Goal: Check status: Check status

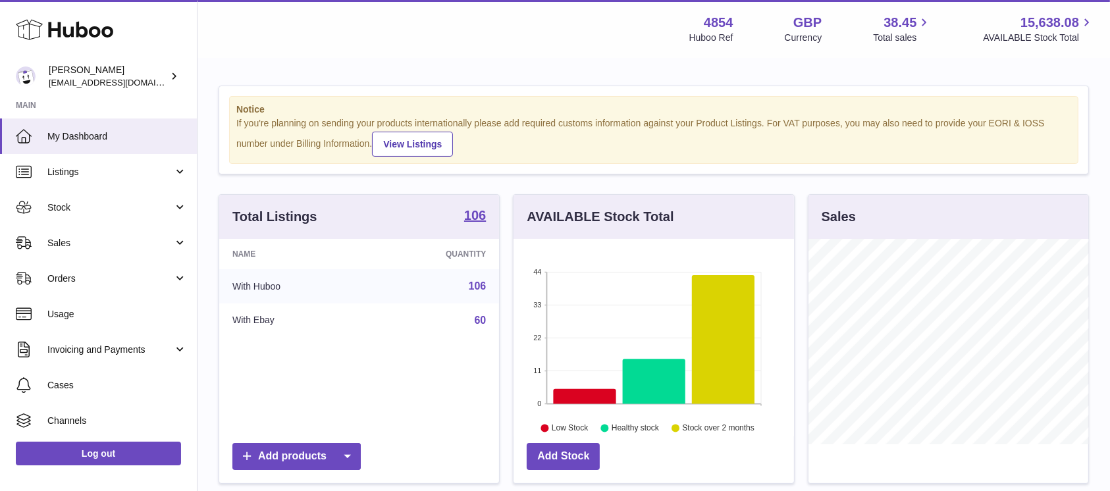
scroll to position [205, 280]
click at [147, 237] on span "Sales" at bounding box center [110, 243] width 126 height 13
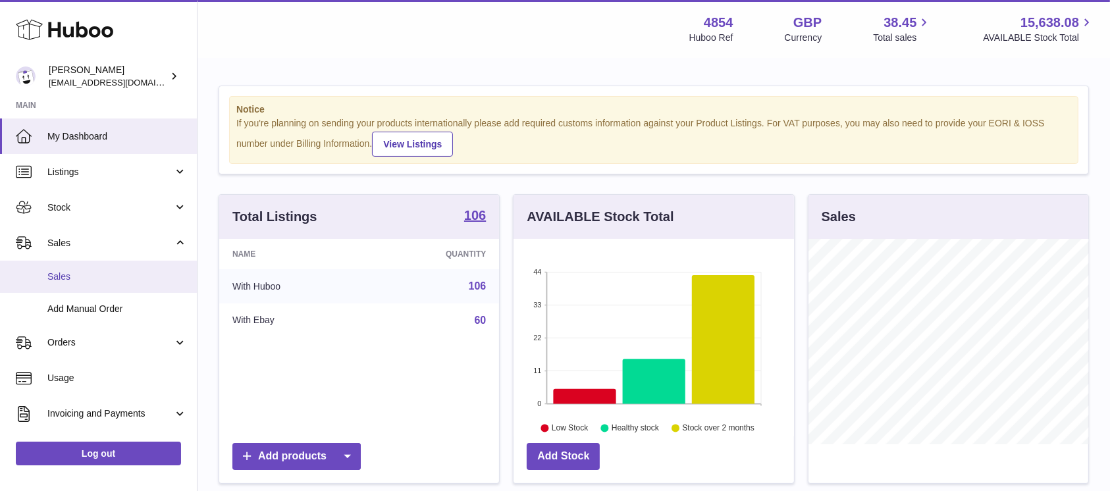
click at [120, 278] on span "Sales" at bounding box center [117, 277] width 140 height 13
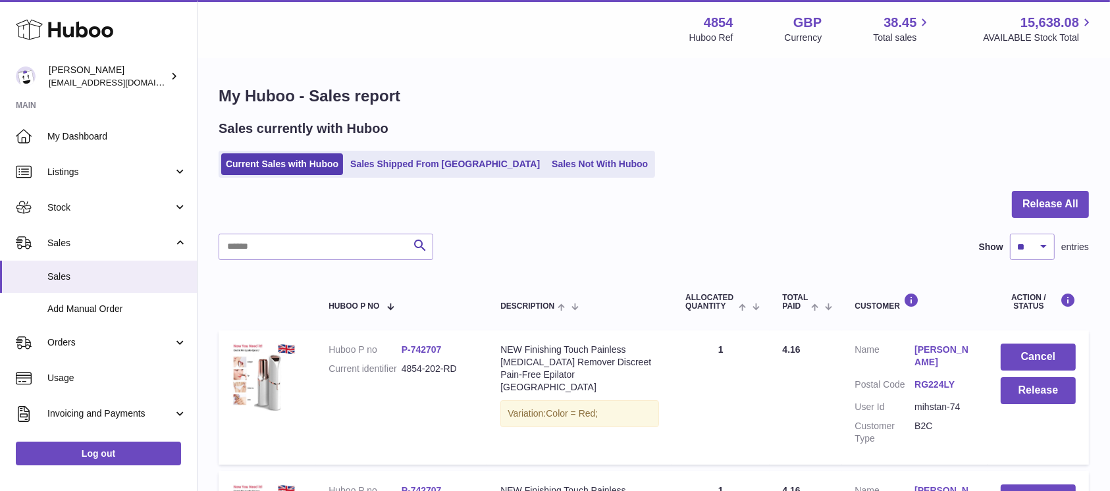
click at [1007, 205] on div at bounding box center [654, 212] width 870 height 43
click at [1028, 207] on button "Release All" at bounding box center [1050, 204] width 77 height 27
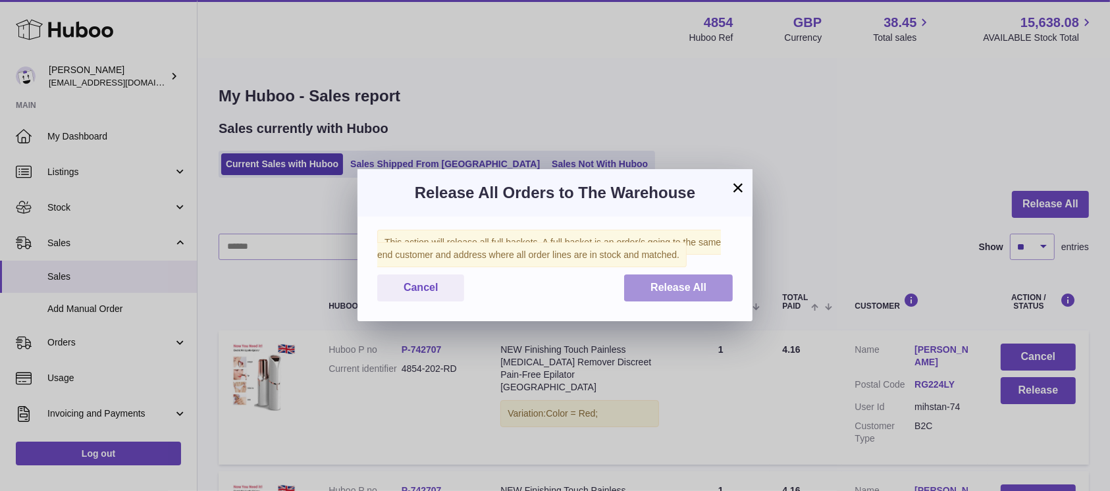
click at [669, 296] on button "Release All" at bounding box center [678, 287] width 109 height 27
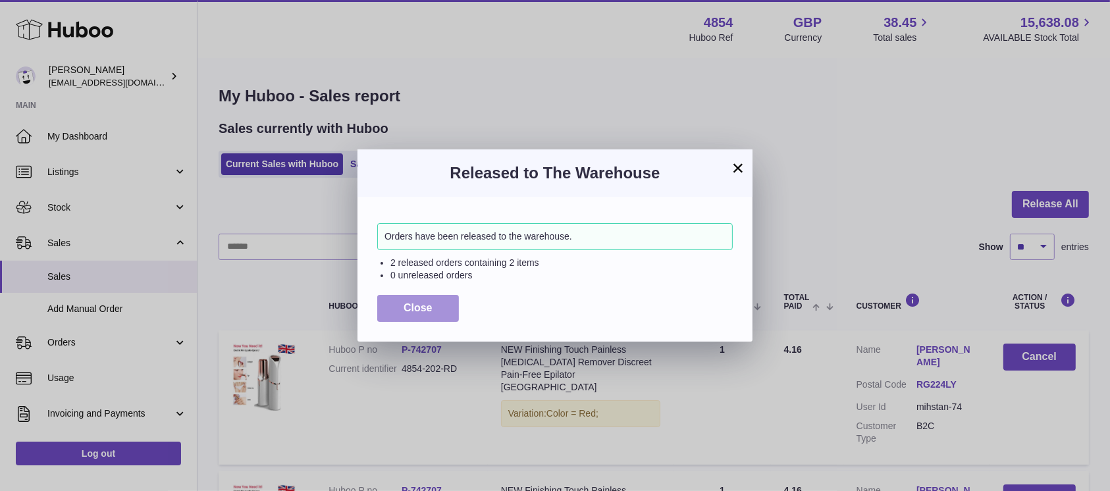
click at [419, 311] on span "Close" at bounding box center [417, 307] width 29 height 11
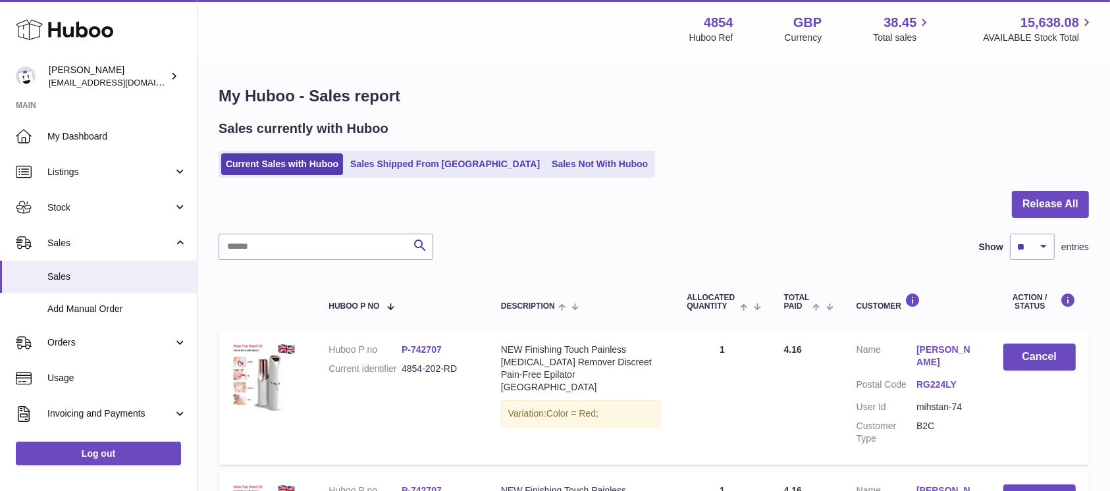
click at [542, 176] on ul "Current Sales with Huboo Sales Shipped From [GEOGRAPHIC_DATA] Sales Not With Hu…" at bounding box center [437, 164] width 436 height 27
click at [547, 163] on link "Sales Not With Huboo" at bounding box center [599, 164] width 105 height 22
click at [538, 209] on div at bounding box center [654, 212] width 870 height 43
